Goal: Task Accomplishment & Management: Use online tool/utility

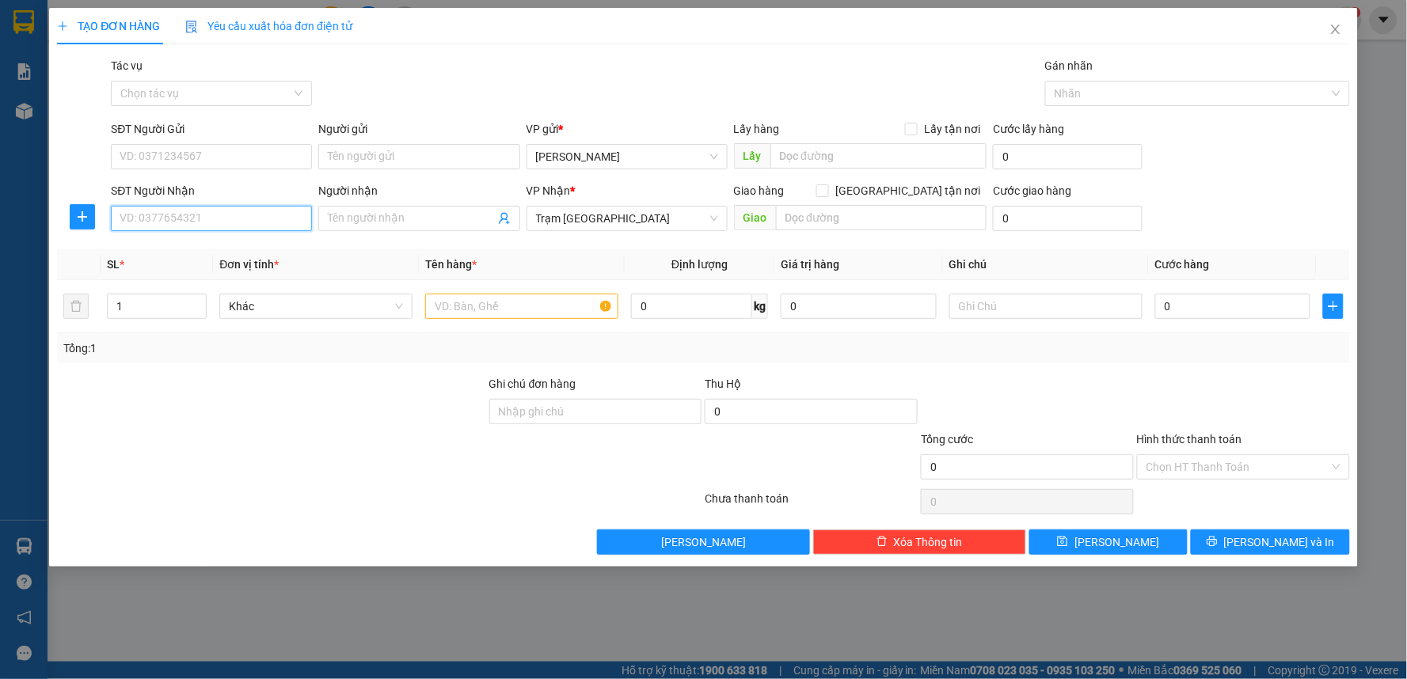
click at [169, 228] on input "SĐT Người Nhận" at bounding box center [211, 218] width 201 height 25
type input "0913944994"
click at [143, 249] on div "0913944994" at bounding box center [211, 250] width 182 height 17
type input "40.000"
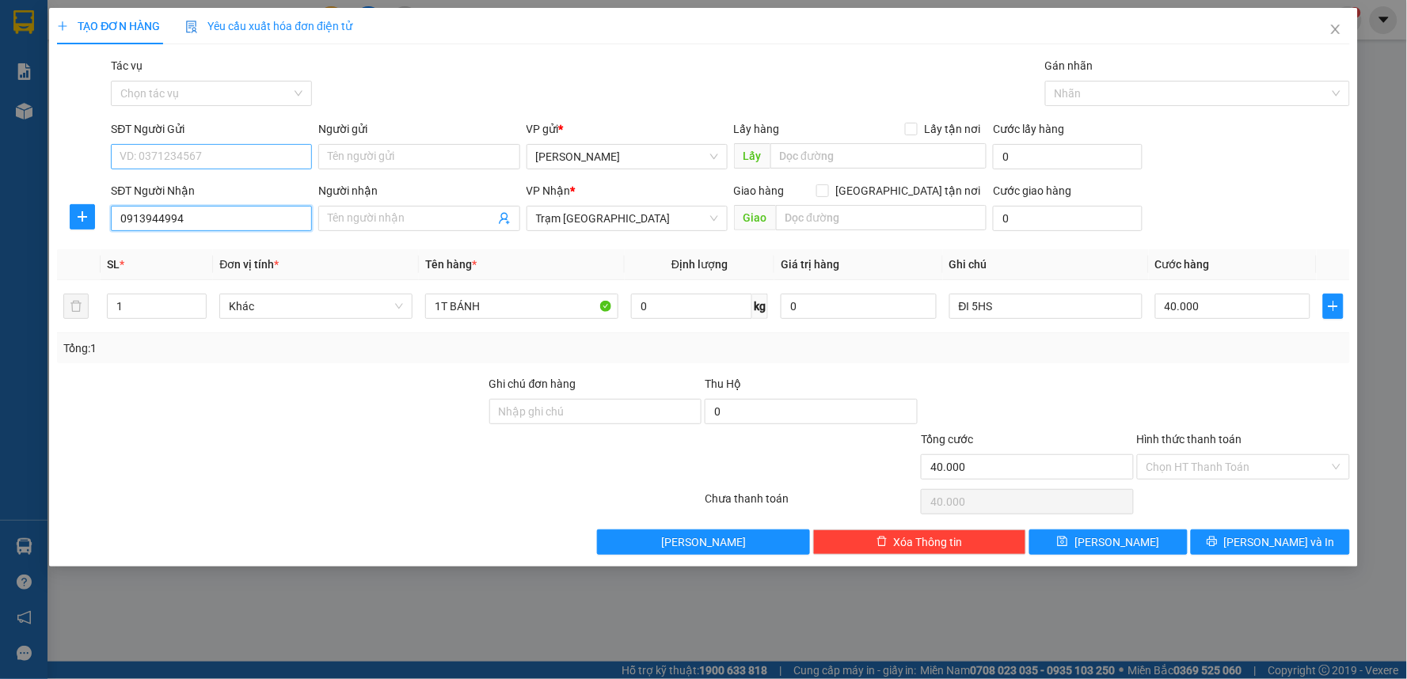
type input "0913944994"
click at [155, 157] on input "SĐT Người Gửi" at bounding box center [211, 156] width 201 height 25
click at [159, 192] on div "0338462836 - MỸ" at bounding box center [211, 188] width 182 height 17
type input "0338462836"
type input "MỸ"
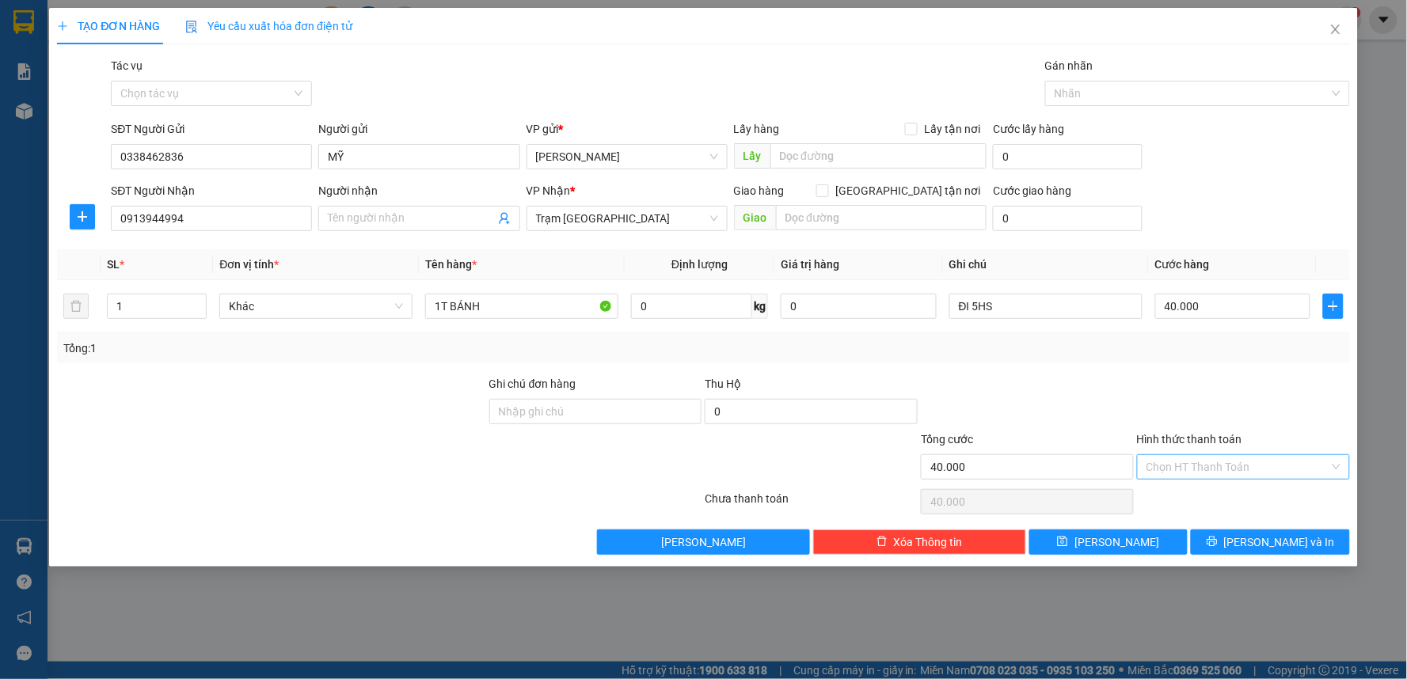
click at [1223, 460] on input "Hình thức thanh toán" at bounding box center [1238, 467] width 183 height 24
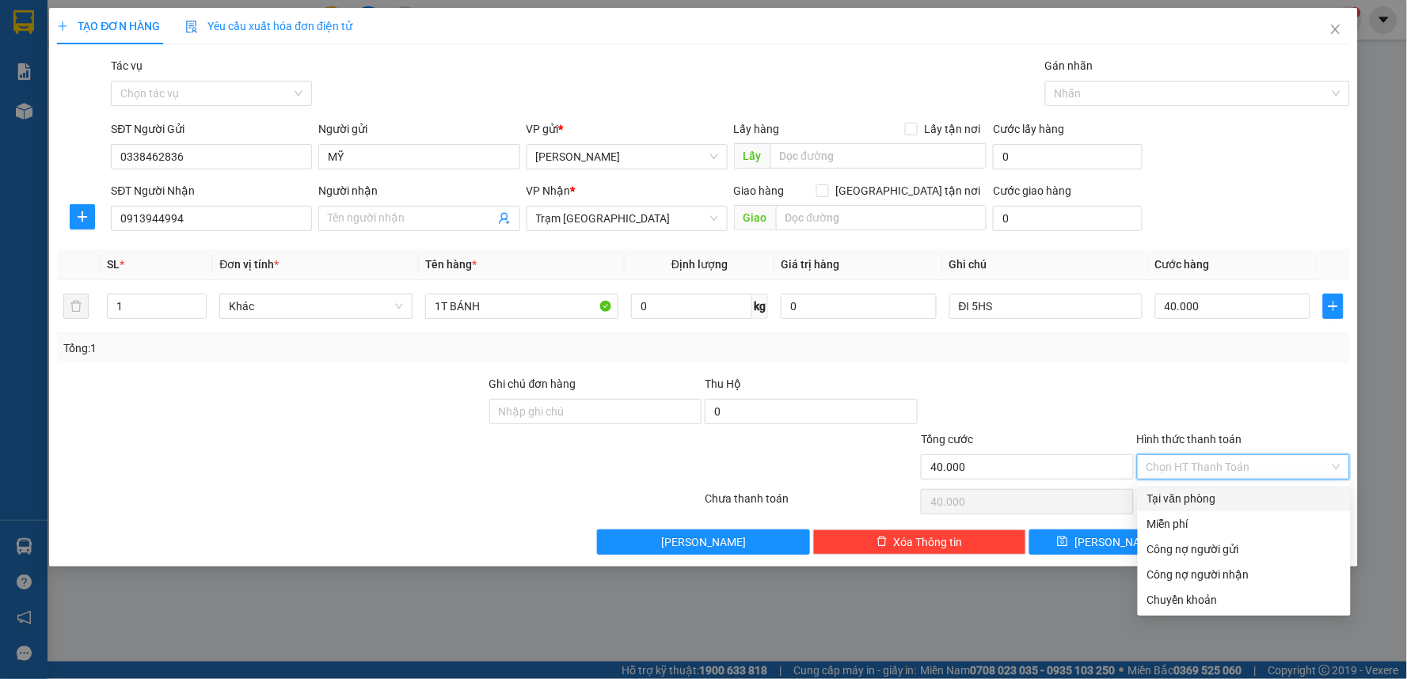
click at [1170, 496] on div "Tại văn phòng" at bounding box center [1244, 498] width 194 height 17
type input "0"
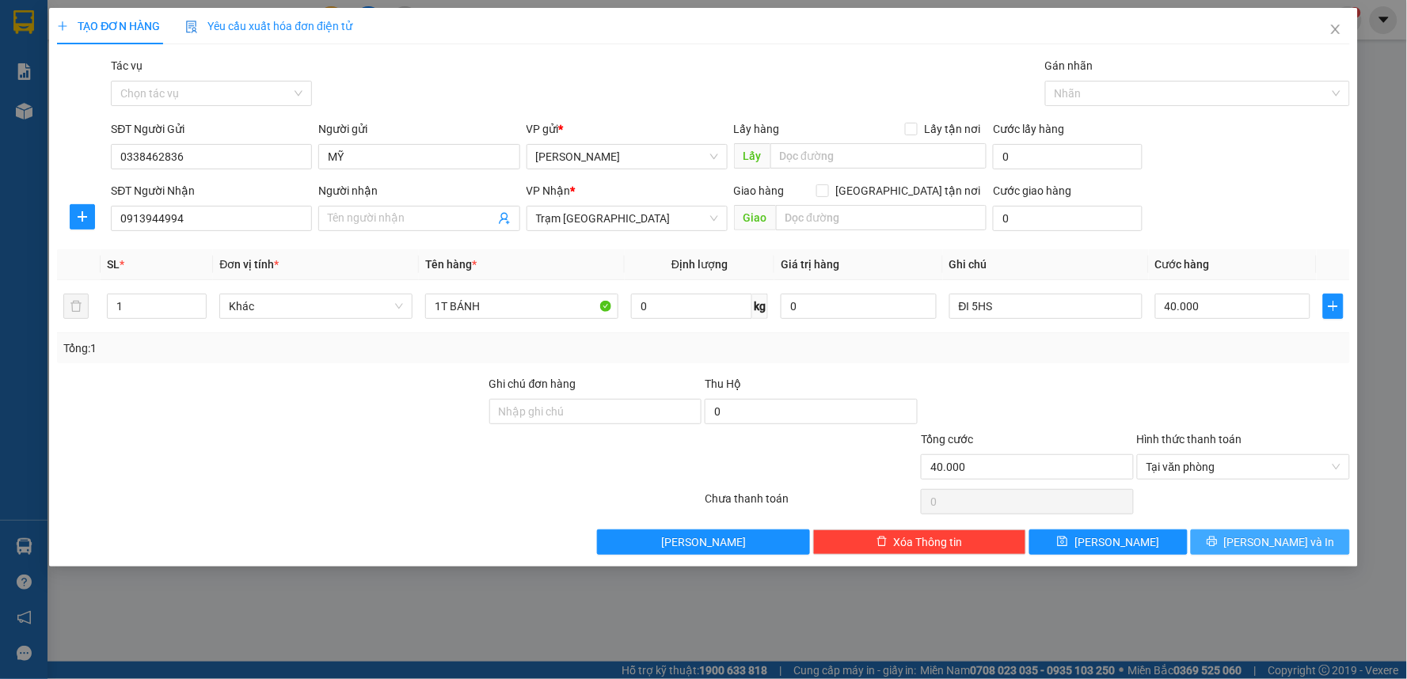
drag, startPoint x: 1205, startPoint y: 554, endPoint x: 1206, endPoint y: 544, distance: 10.3
click at [1205, 553] on button "[PERSON_NAME] và In" at bounding box center [1270, 542] width 159 height 25
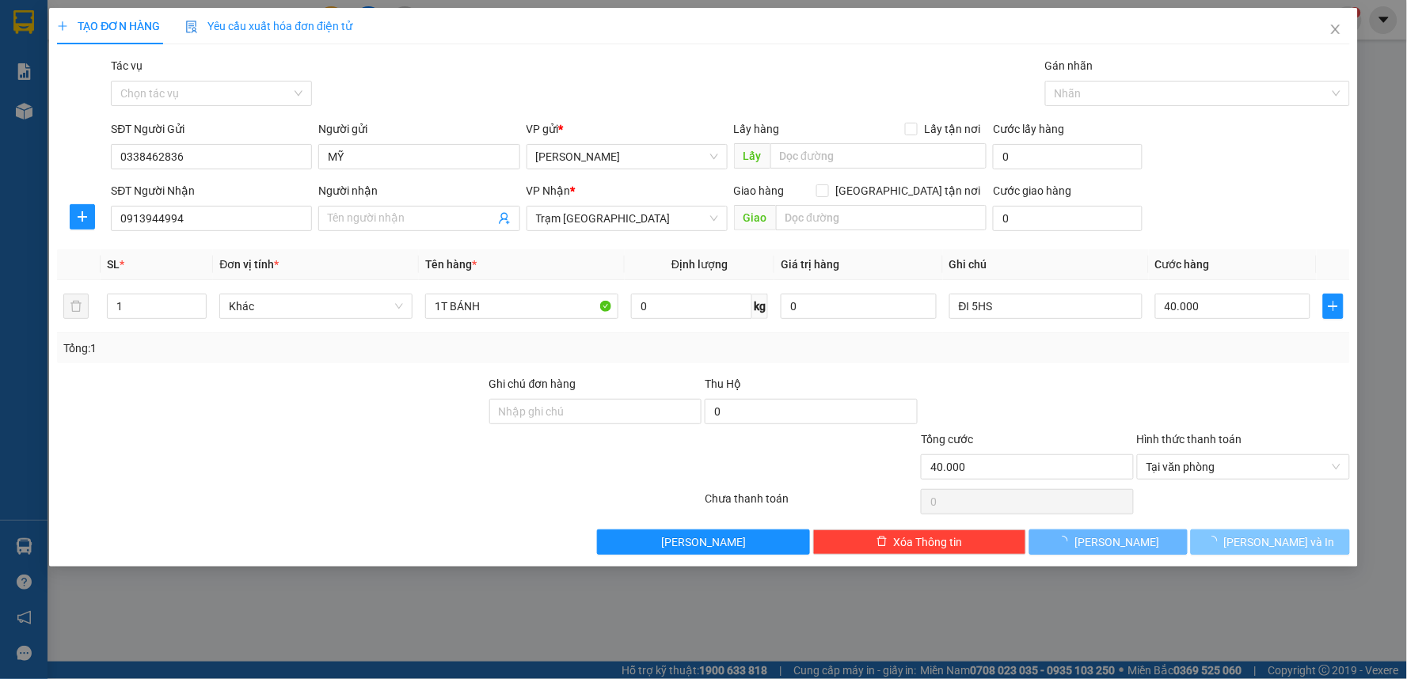
click at [1206, 544] on button "[PERSON_NAME] và In" at bounding box center [1270, 542] width 159 height 25
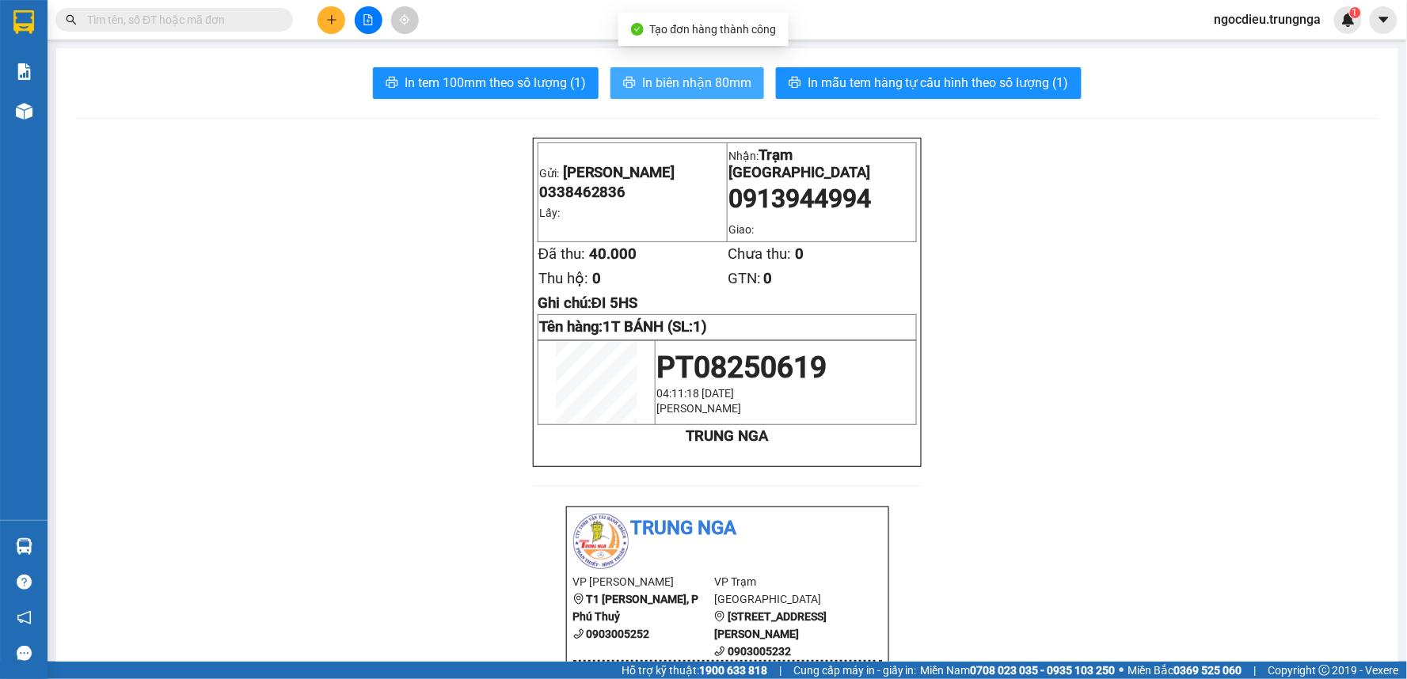
click at [698, 78] on span "In biên nhận 80mm" at bounding box center [696, 83] width 109 height 20
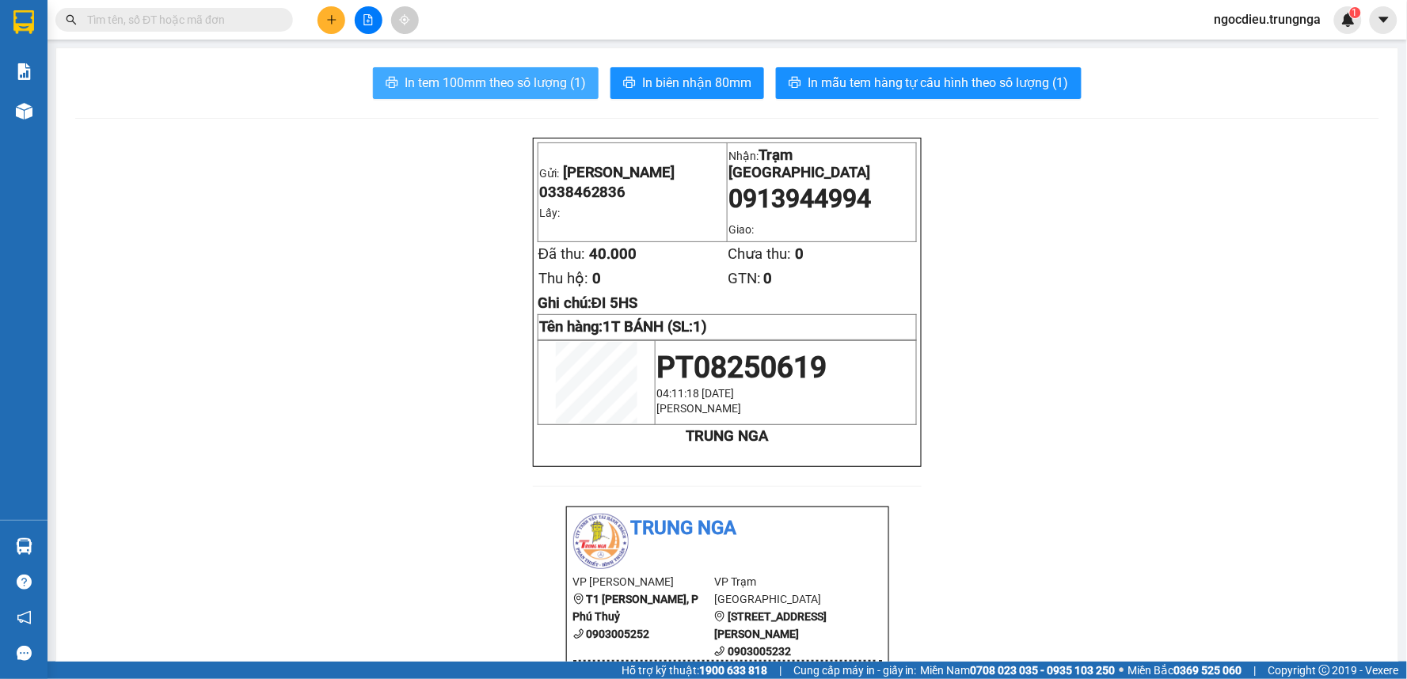
click at [461, 83] on span "In tem 100mm theo số lượng (1)" at bounding box center [495, 83] width 181 height 20
click at [458, 83] on span "In tem 100mm theo số lượng (1)" at bounding box center [495, 83] width 181 height 20
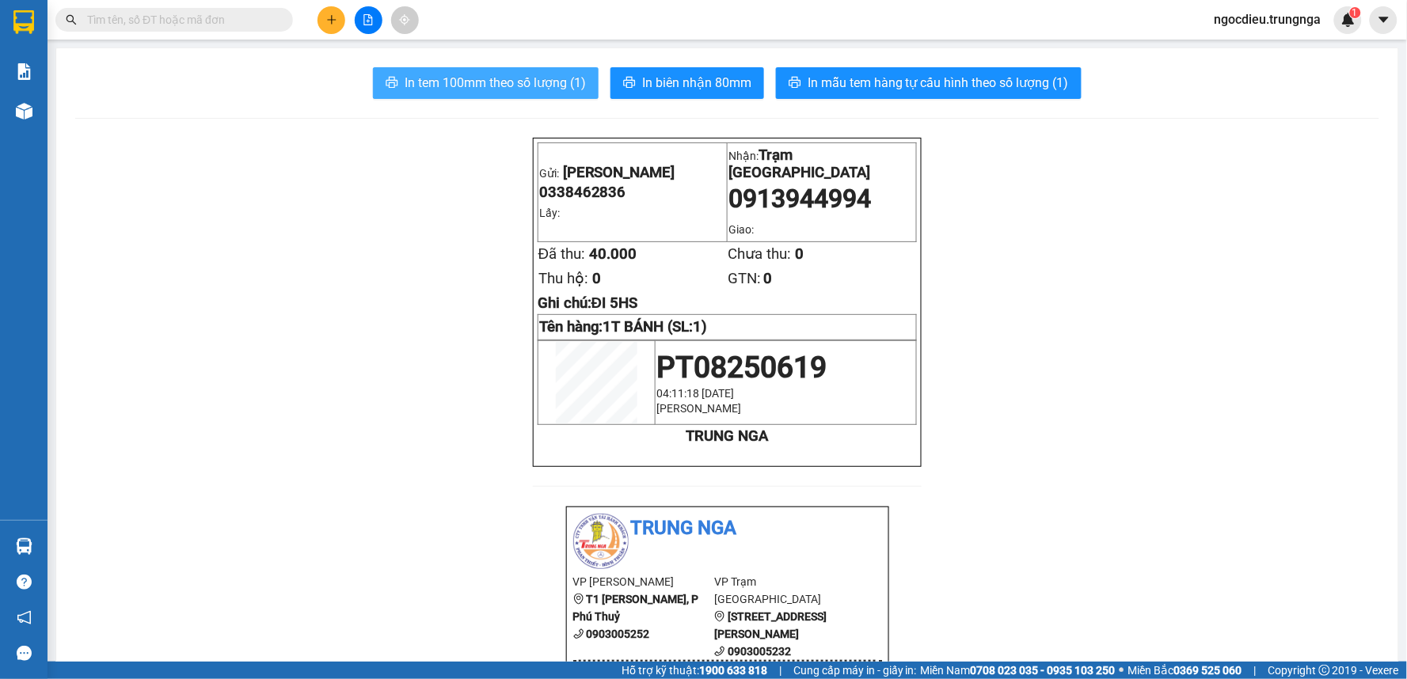
click at [458, 83] on span "In tem 100mm theo số lượng (1)" at bounding box center [495, 83] width 181 height 20
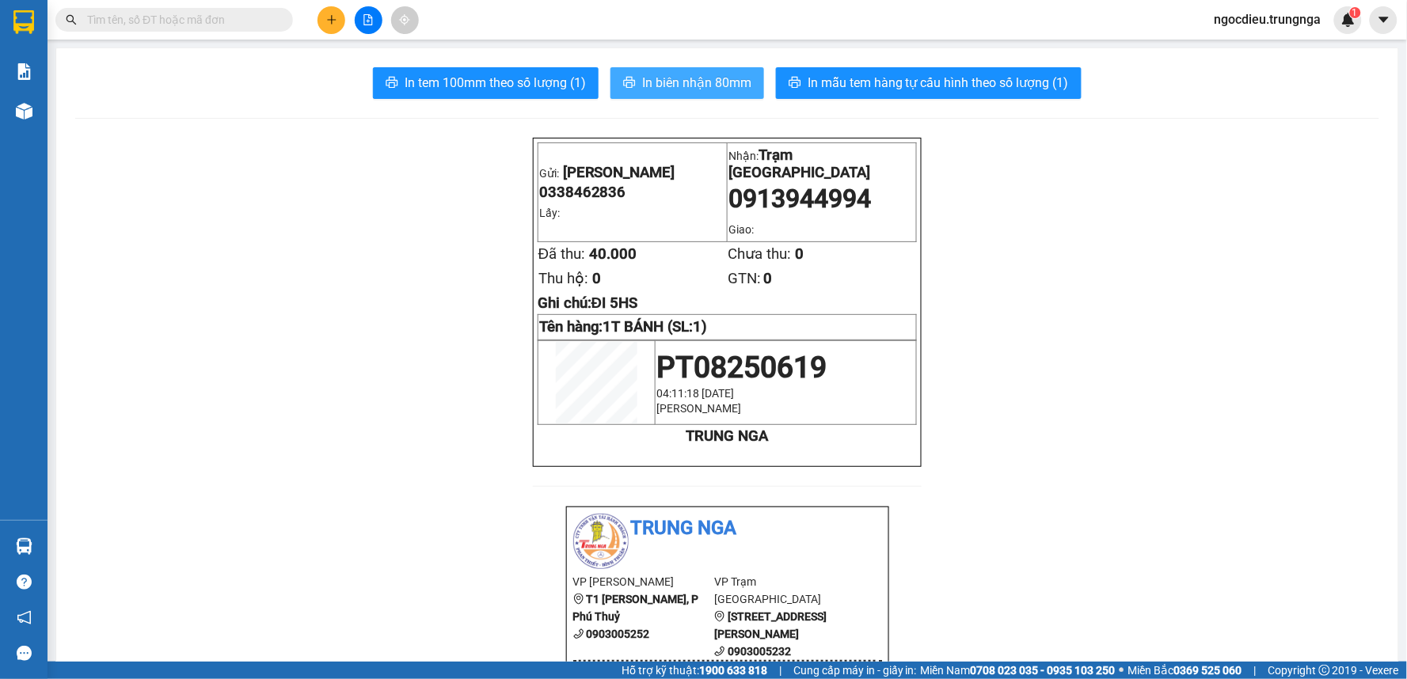
click at [645, 85] on span "In biên nhận 80mm" at bounding box center [696, 83] width 109 height 20
